Goal: Task Accomplishment & Management: Complete application form

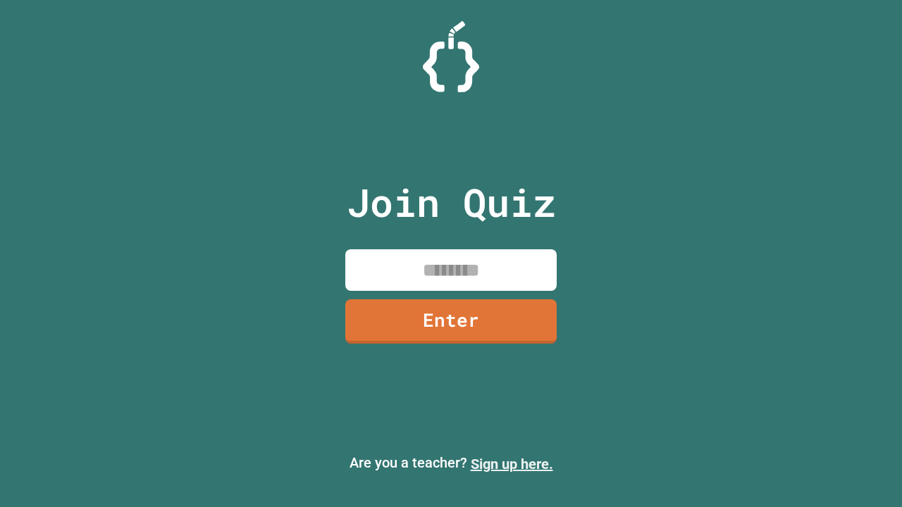
click at [512, 464] on link "Sign up here." at bounding box center [512, 464] width 82 height 17
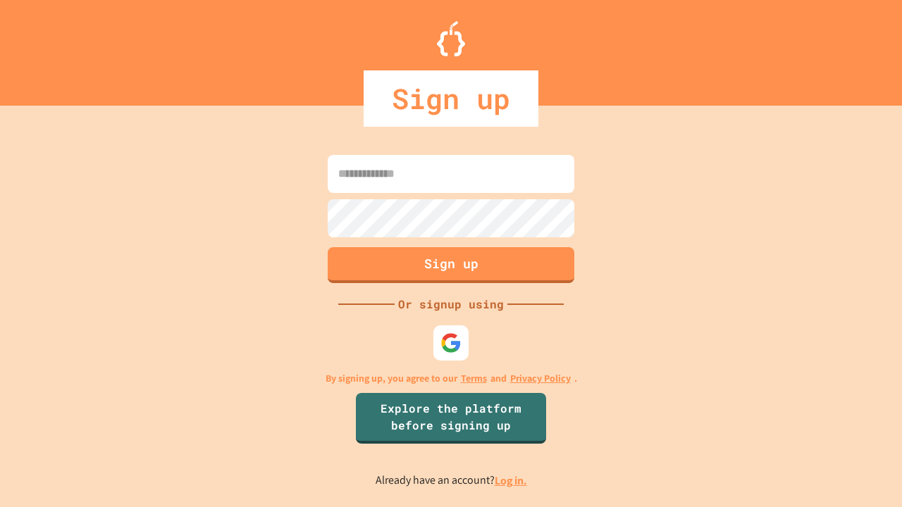
click at [512, 481] on link "Log in." at bounding box center [511, 480] width 32 height 15
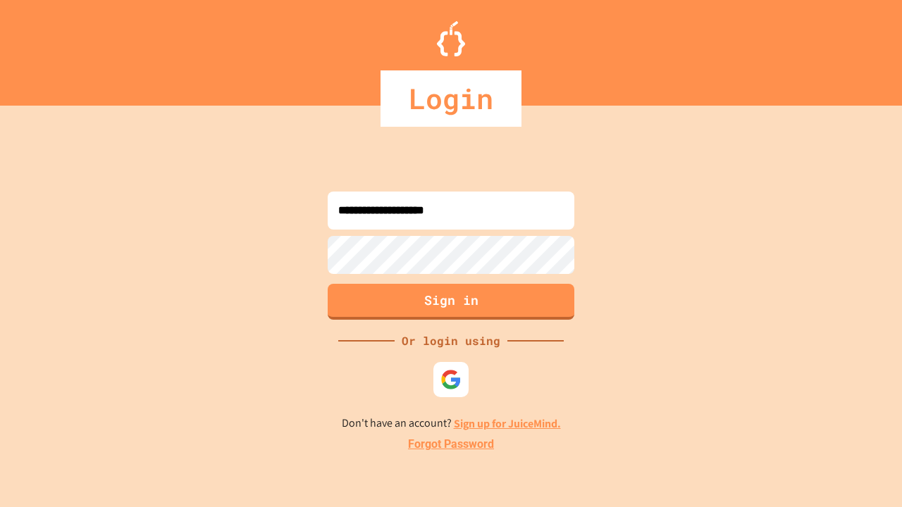
type input "**********"
